Goal: Task Accomplishment & Management: Complete application form

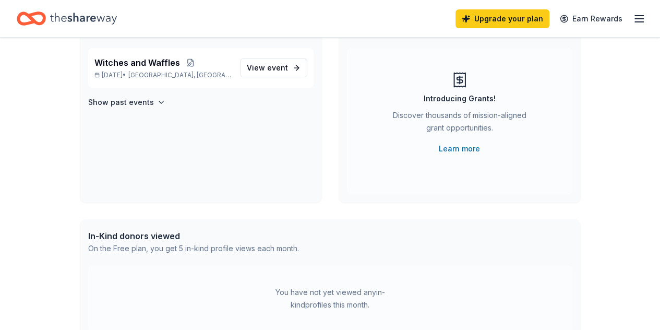
scroll to position [52, 0]
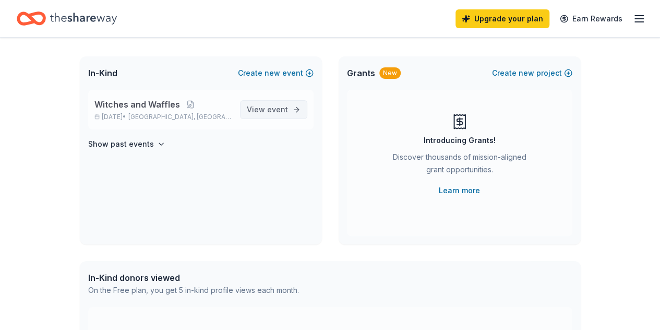
click at [276, 108] on span "event" at bounding box center [277, 109] width 21 height 9
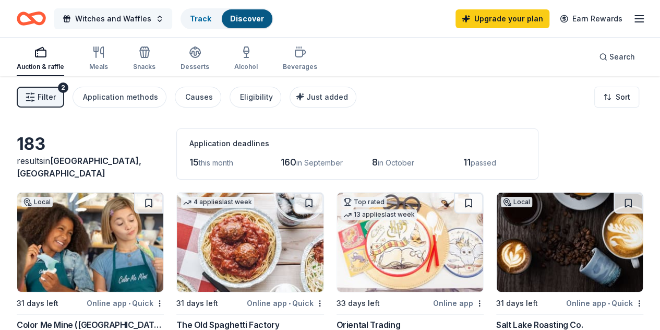
click at [144, 20] on span "Witches and Waffles" at bounding box center [113, 19] width 76 height 13
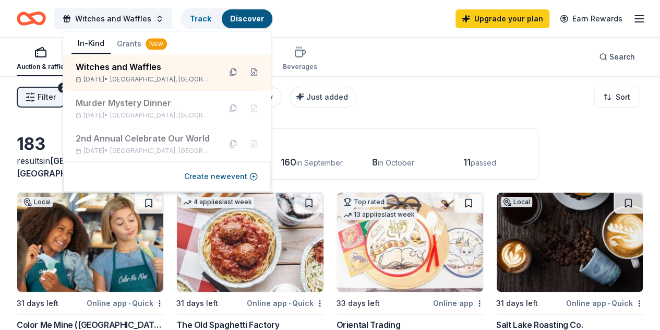
click at [155, 41] on div "New" at bounding box center [155, 43] width 21 height 11
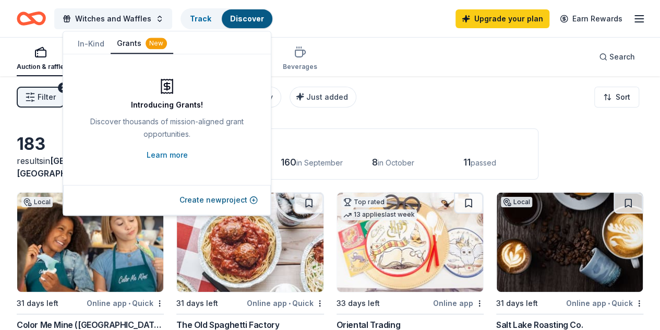
click at [95, 42] on button "In-Kind" at bounding box center [90, 43] width 39 height 19
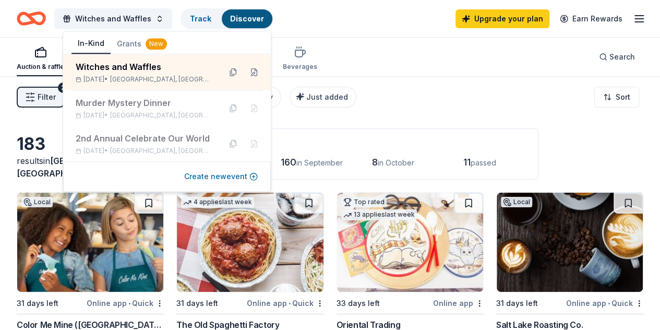
click at [223, 179] on button "Create new event" at bounding box center [221, 176] width 74 height 13
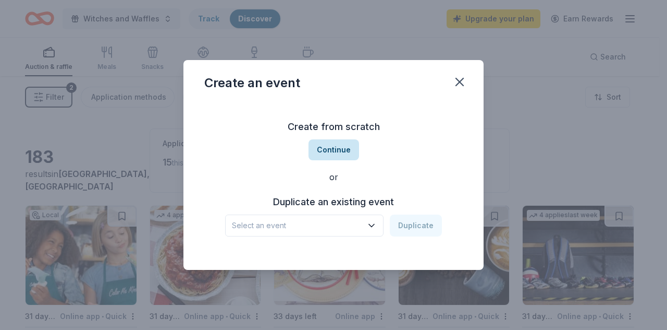
click at [339, 150] on button "Continue" at bounding box center [334, 149] width 51 height 21
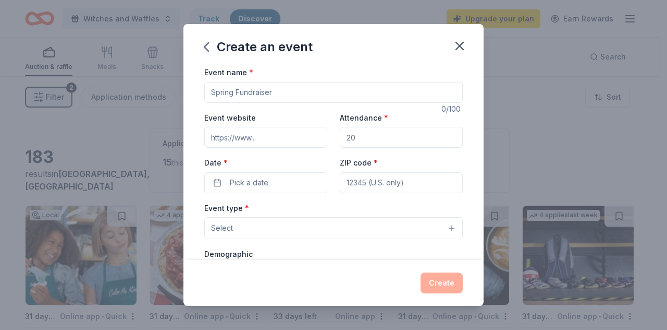
click at [294, 87] on input "Event name *" at bounding box center [333, 92] width 259 height 21
type input "Miss Utah Job's Daughter Dinner"
click at [362, 138] on input "Attendance *" at bounding box center [401, 137] width 123 height 21
type input "100"
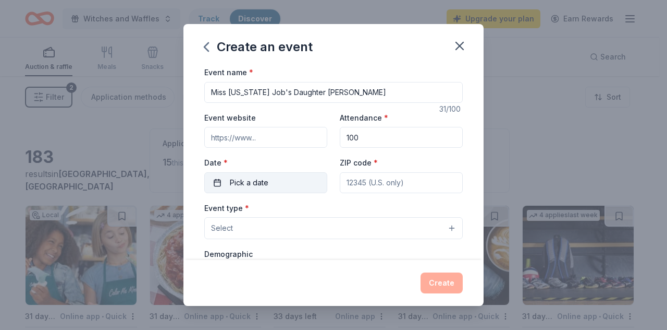
click at [296, 179] on button "Pick a date" at bounding box center [265, 182] width 123 height 21
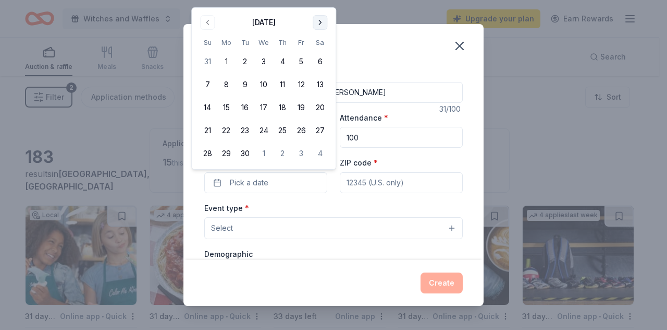
click at [322, 20] on button "Go to next month" at bounding box center [320, 22] width 15 height 15
click at [321, 60] on button "4" at bounding box center [320, 61] width 19 height 19
click at [407, 181] on input "ZIP code *" at bounding box center [401, 182] width 123 height 21
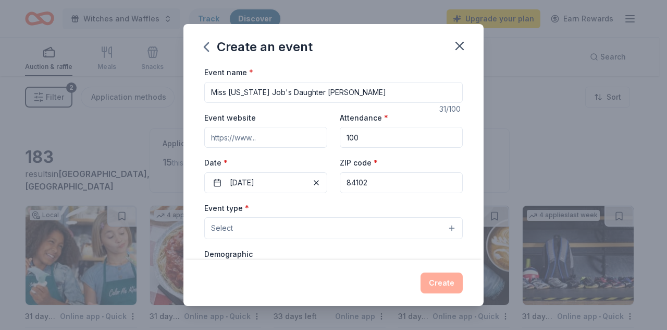
type input "84102"
click at [445, 229] on button "Select" at bounding box center [333, 228] width 259 height 22
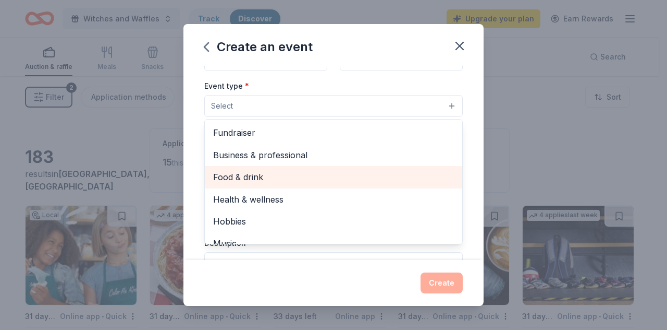
scroll to position [156, 0]
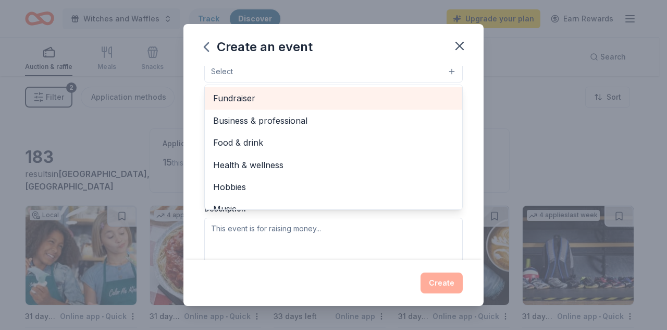
click at [239, 99] on span "Fundraiser" at bounding box center [333, 98] width 241 height 14
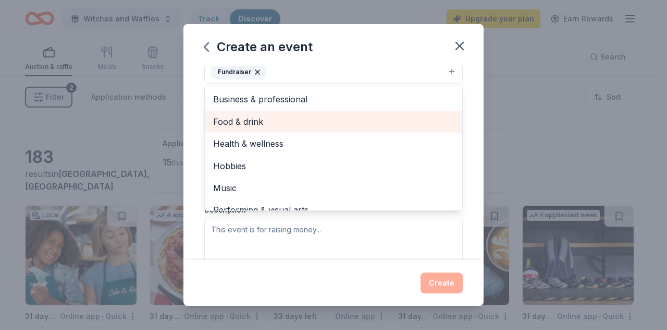
click at [251, 117] on span "Food & drink" at bounding box center [333, 122] width 241 height 14
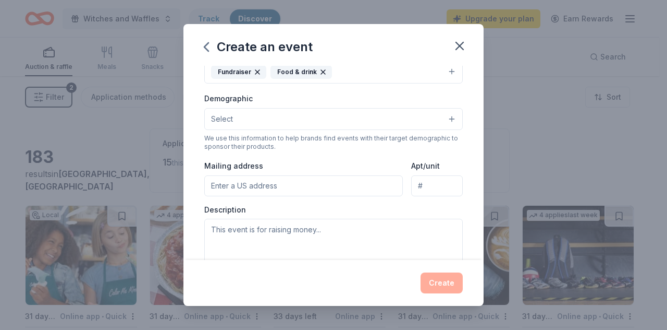
click at [321, 70] on icon "button" at bounding box center [323, 72] width 4 height 4
click at [444, 116] on button "Select" at bounding box center [333, 119] width 259 height 22
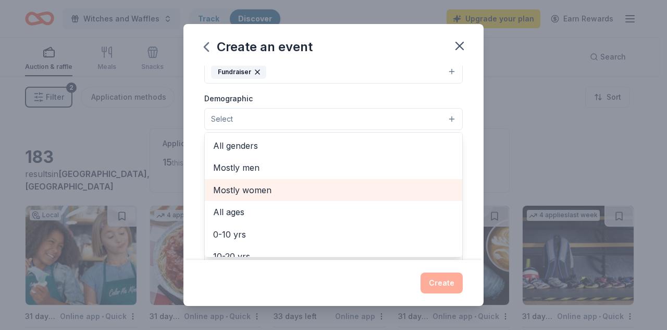
scroll to position [52, 0]
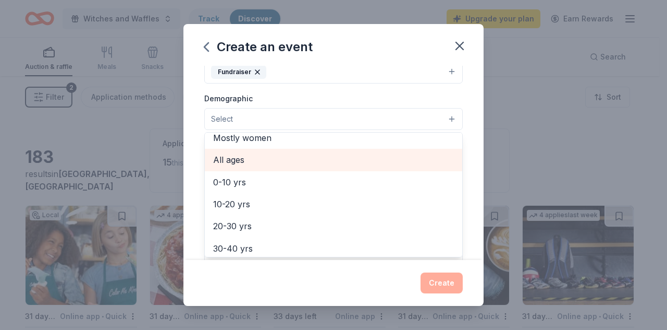
click at [235, 157] on span "All ages" at bounding box center [333, 160] width 241 height 14
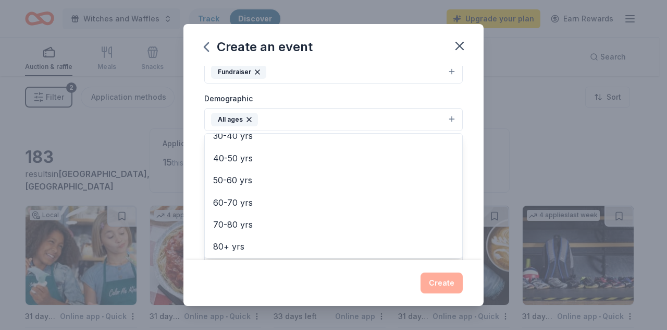
scroll to position [145, 0]
click at [446, 281] on div "Create an event Event name * Miss Utah Job's Daughter Dinner 31 /100 Event webs…" at bounding box center [334, 165] width 300 height 282
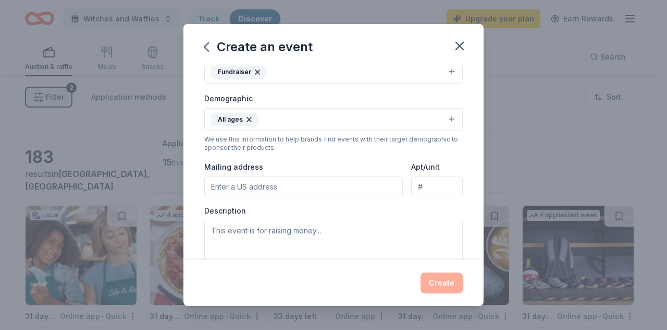
click at [465, 120] on div "Event name * Miss Utah Job's Daughter Dinner 31 /100 Event website Attendance *…" at bounding box center [334, 163] width 300 height 194
click at [266, 179] on input "Mailing address" at bounding box center [303, 186] width 199 height 21
type input "2363 East Buckskin Way"
click at [234, 229] on textarea at bounding box center [333, 243] width 259 height 47
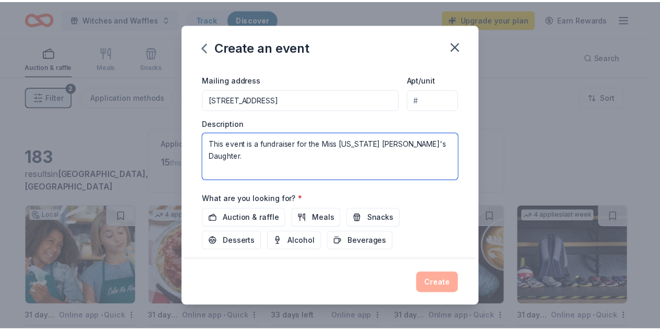
scroll to position [303, 0]
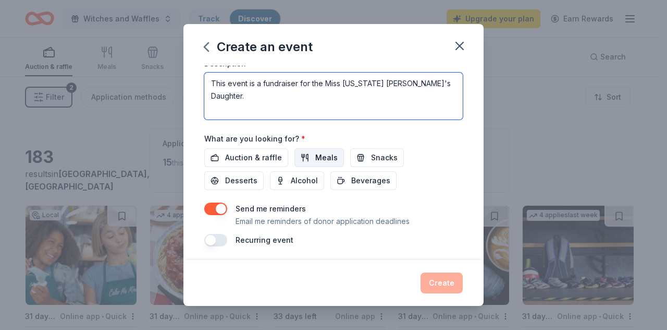
type textarea "This event is a fundraiser for the Miss Utah Job's Daughter."
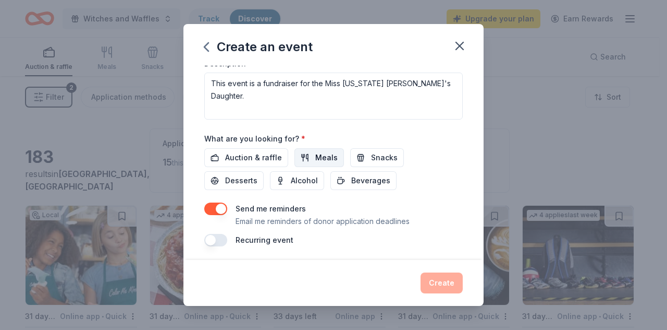
click at [321, 152] on span "Meals" at bounding box center [326, 157] width 22 height 13
click at [442, 283] on button "Create" at bounding box center [442, 282] width 42 height 21
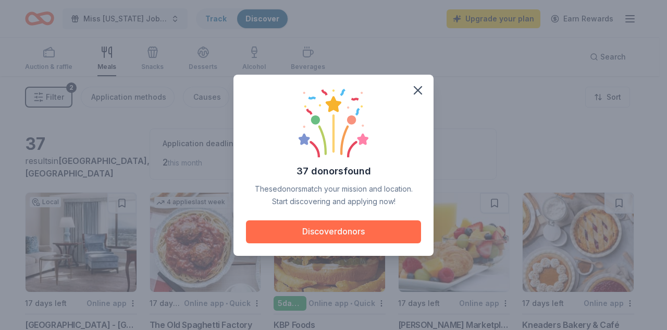
click at [380, 230] on button "Discover donors" at bounding box center [333, 231] width 175 height 23
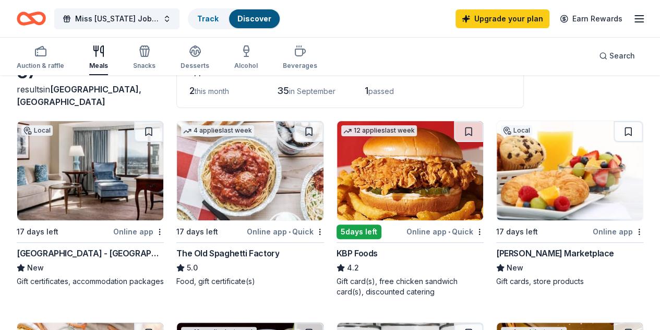
scroll to position [104, 0]
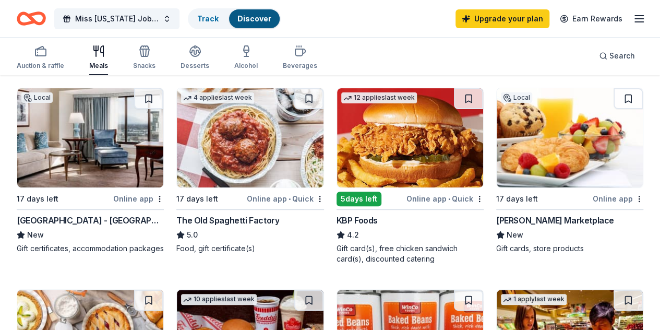
click at [247, 196] on div "Online app • Quick" at bounding box center [285, 198] width 77 height 13
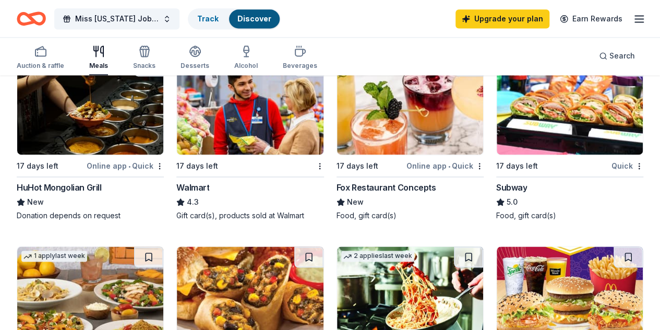
scroll to position [730, 0]
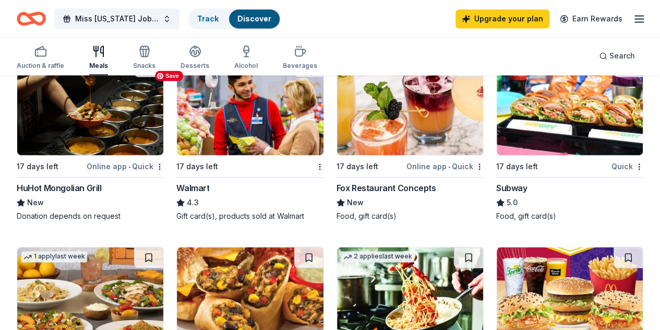
click at [163, 247] on img at bounding box center [90, 296] width 146 height 99
click at [447, 247] on img at bounding box center [410, 296] width 146 height 99
click at [176, 17] on button "Miss Utah Job's Daughter Dinner" at bounding box center [116, 18] width 125 height 21
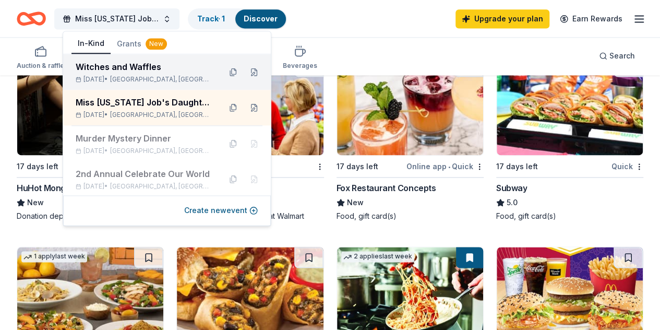
click at [140, 73] on div "Witches and Waffles Oct 18, 2025 • Salt Lake City, UT" at bounding box center [144, 71] width 137 height 23
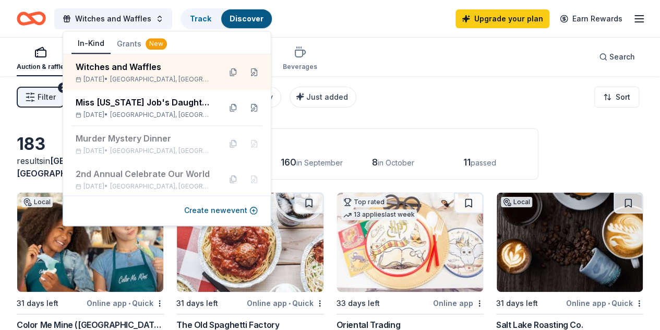
click at [338, 18] on div "Witches and Waffles Track Discover Upgrade your plan Earn Rewards" at bounding box center [330, 18] width 626 height 25
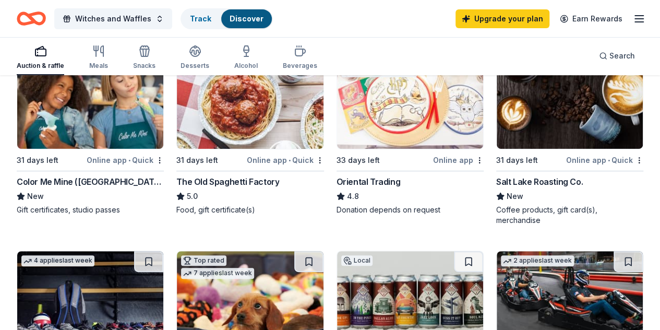
scroll to position [156, 0]
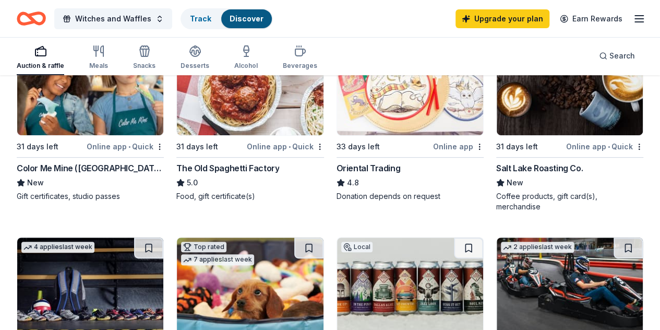
click at [433, 153] on div "Online app" at bounding box center [458, 146] width 51 height 13
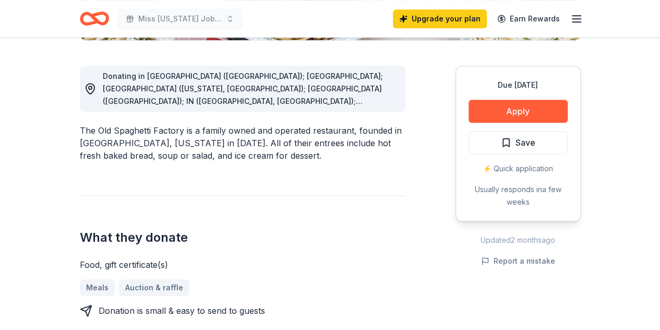
scroll to position [261, 0]
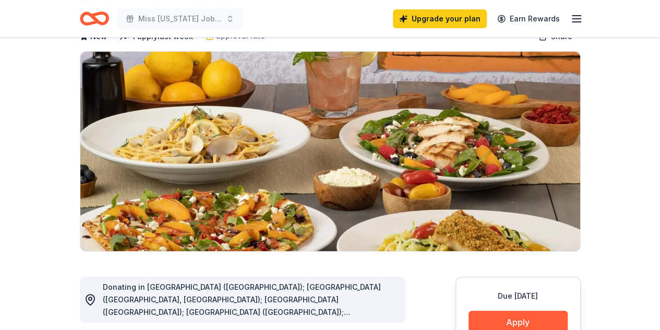
scroll to position [156, 0]
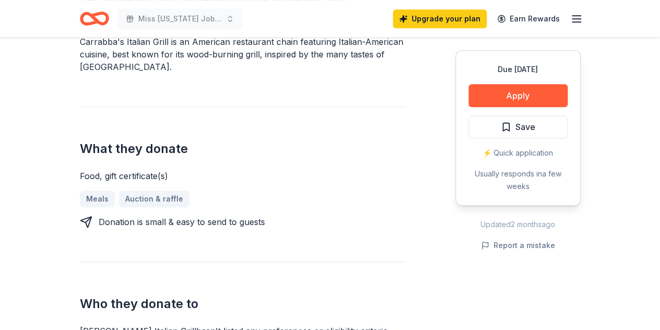
scroll to position [417, 0]
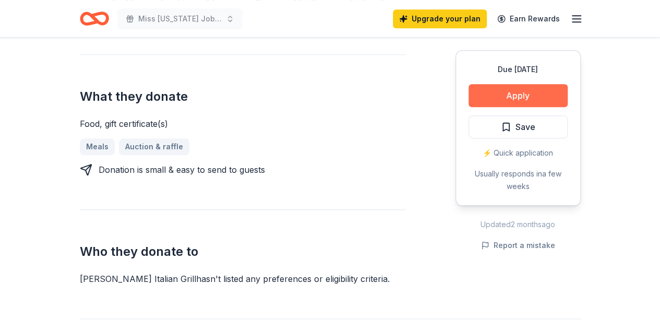
click at [547, 95] on button "Apply" at bounding box center [517, 95] width 99 height 23
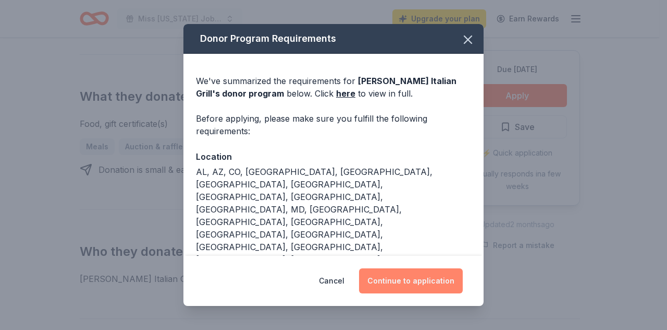
click at [416, 280] on button "Continue to application" at bounding box center [411, 280] width 104 height 25
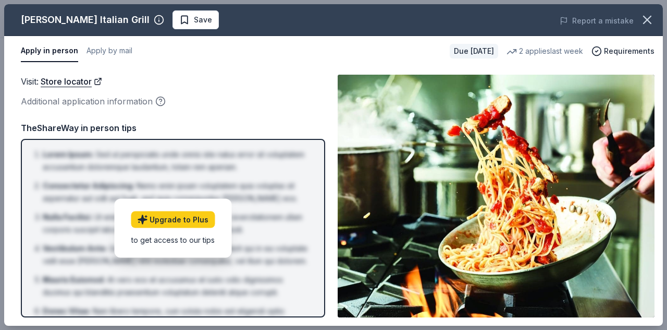
click at [194, 20] on span "Save" at bounding box center [203, 20] width 18 height 13
click at [651, 16] on icon "button" at bounding box center [647, 19] width 7 height 7
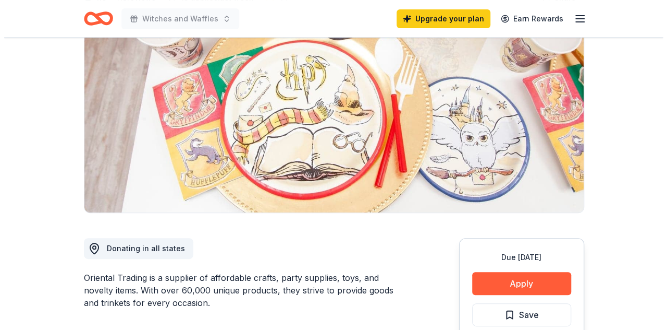
scroll to position [156, 0]
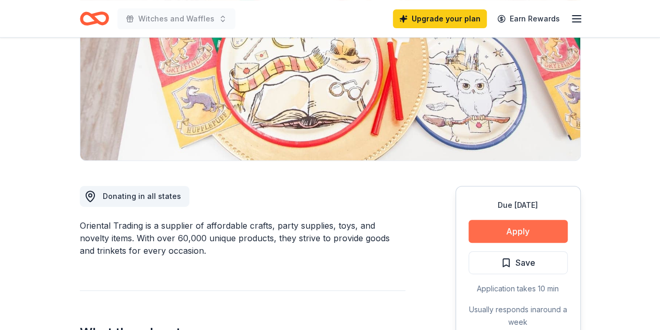
click at [515, 226] on button "Apply" at bounding box center [517, 231] width 99 height 23
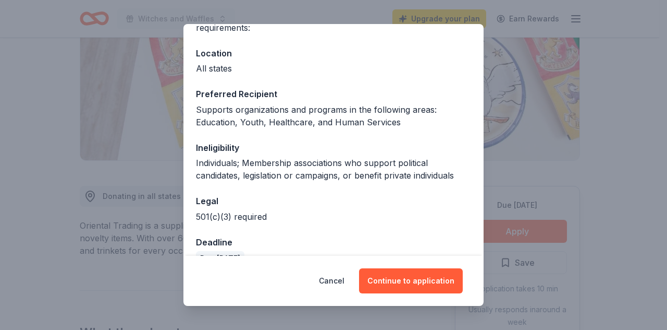
scroll to position [104, 0]
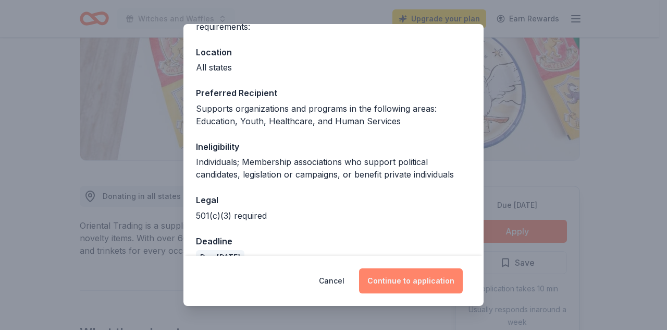
click at [418, 273] on button "Continue to application" at bounding box center [411, 280] width 104 height 25
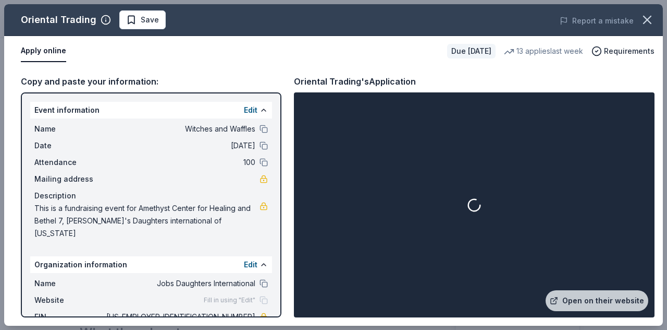
scroll to position [48, 0]
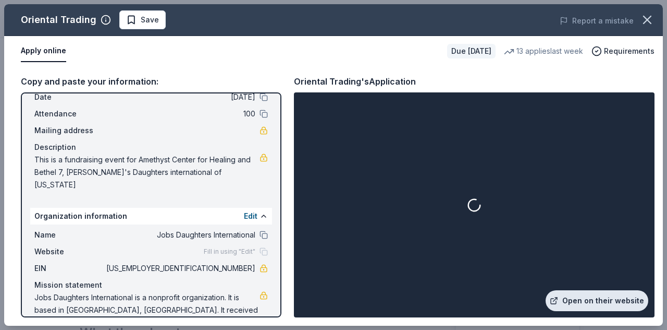
click at [601, 297] on link "Open on their website" at bounding box center [597, 300] width 103 height 21
